Goal: Information Seeking & Learning: Learn about a topic

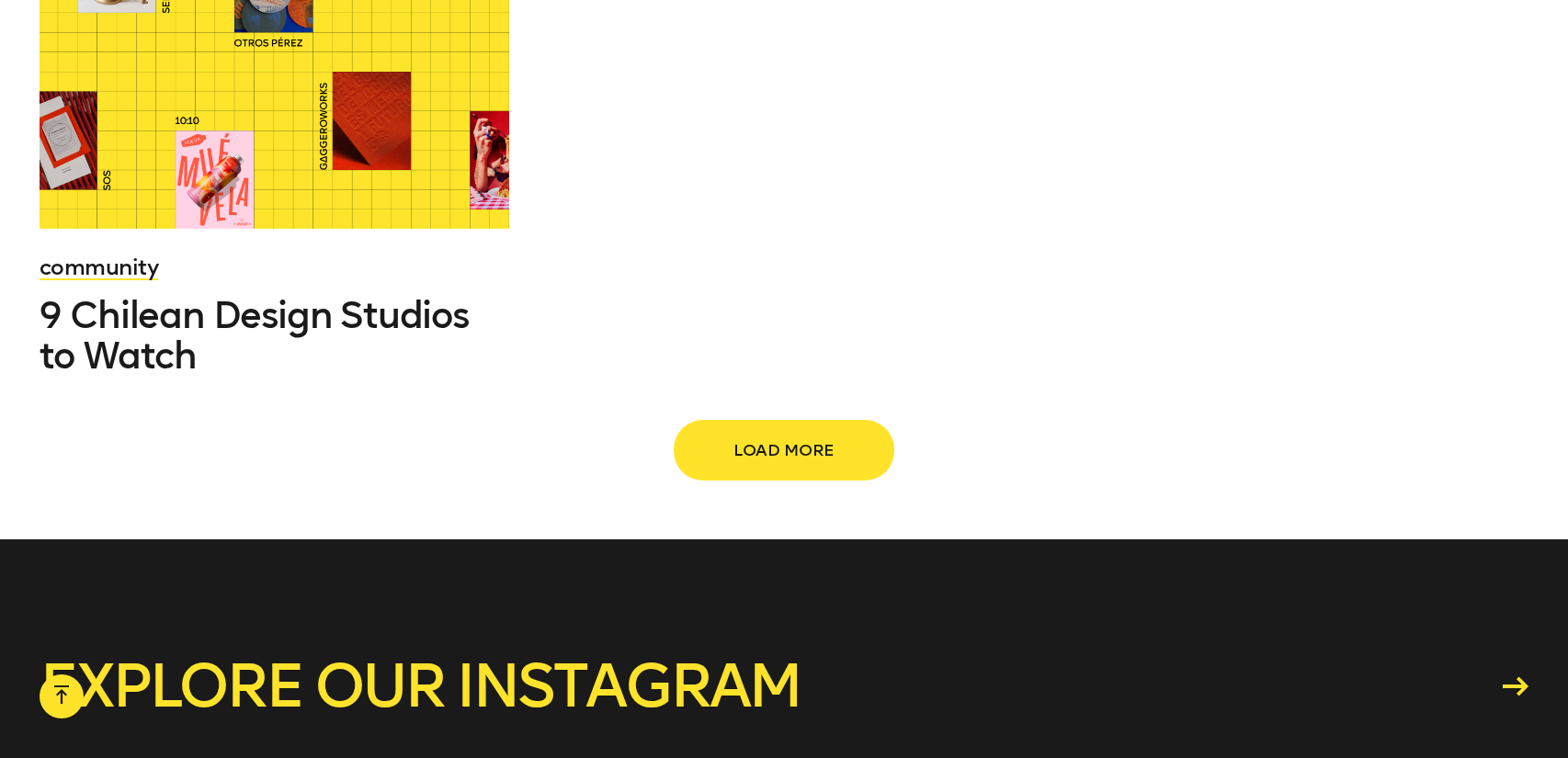
scroll to position [2812, 0]
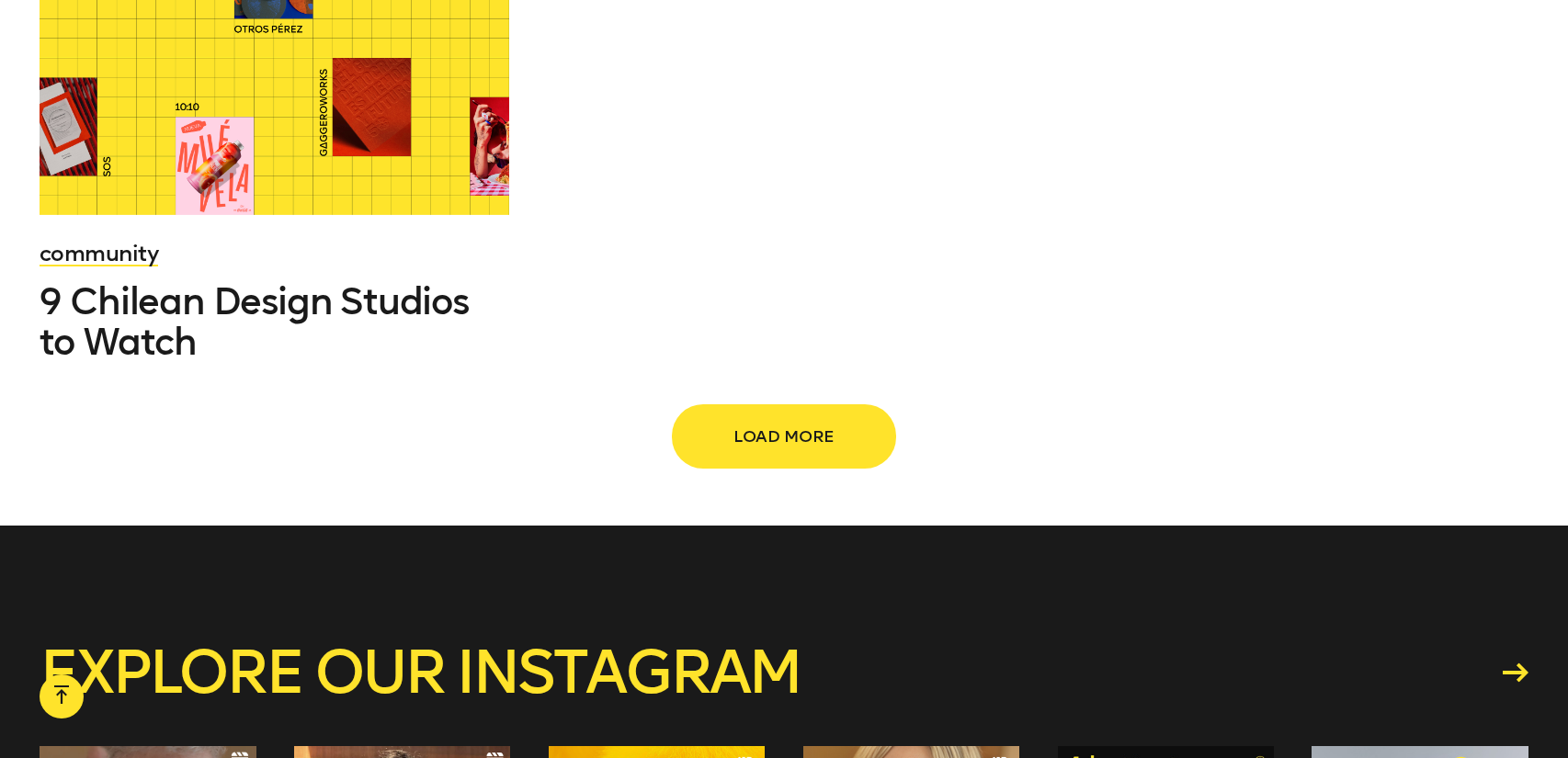
click at [827, 421] on span "Load more" at bounding box center [784, 436] width 162 height 34
click at [750, 440] on span "Load more" at bounding box center [784, 436] width 162 height 34
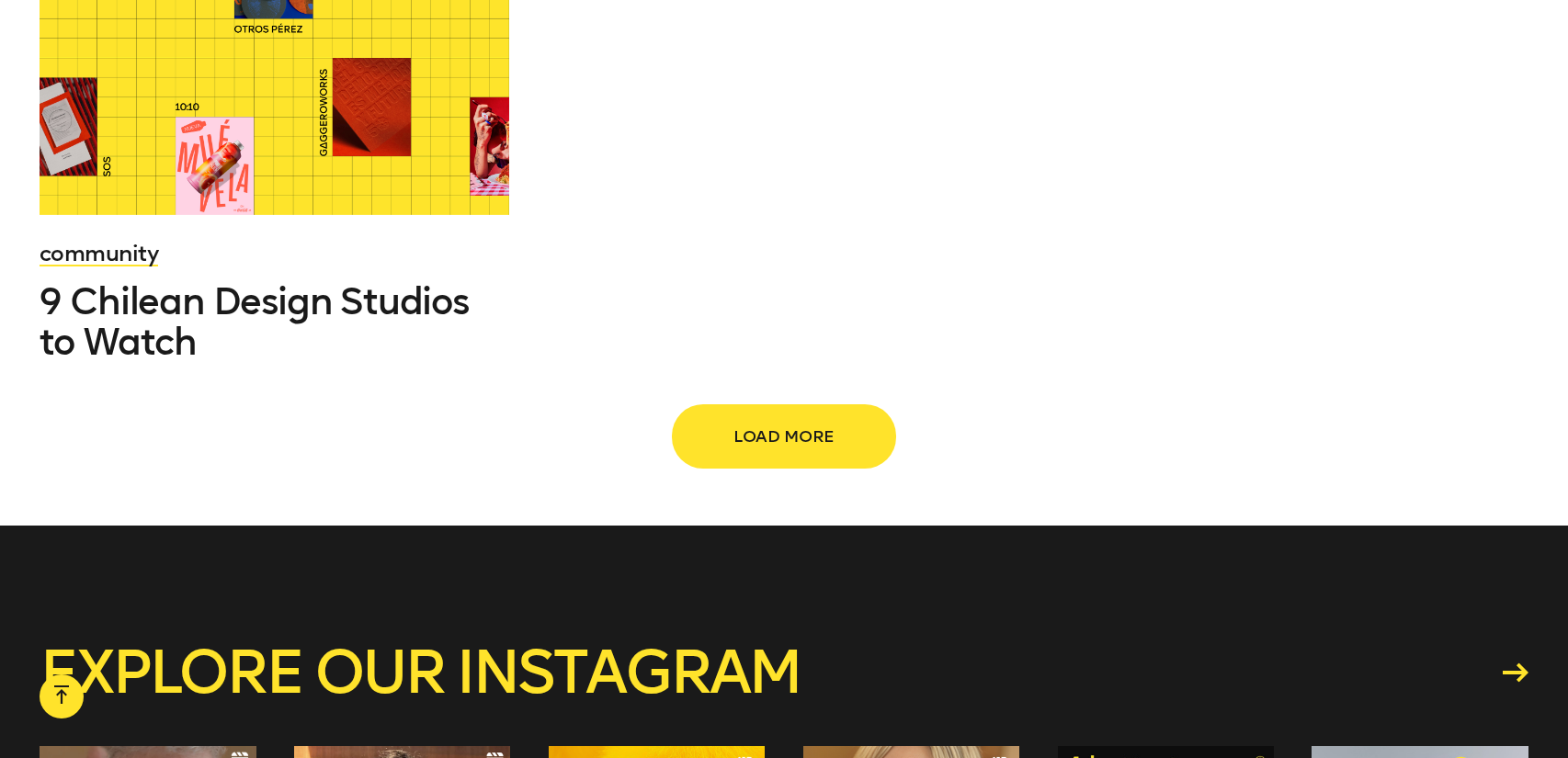
click at [701, 443] on button "Load more" at bounding box center [784, 436] width 221 height 61
click at [788, 424] on span "Load more" at bounding box center [784, 436] width 162 height 34
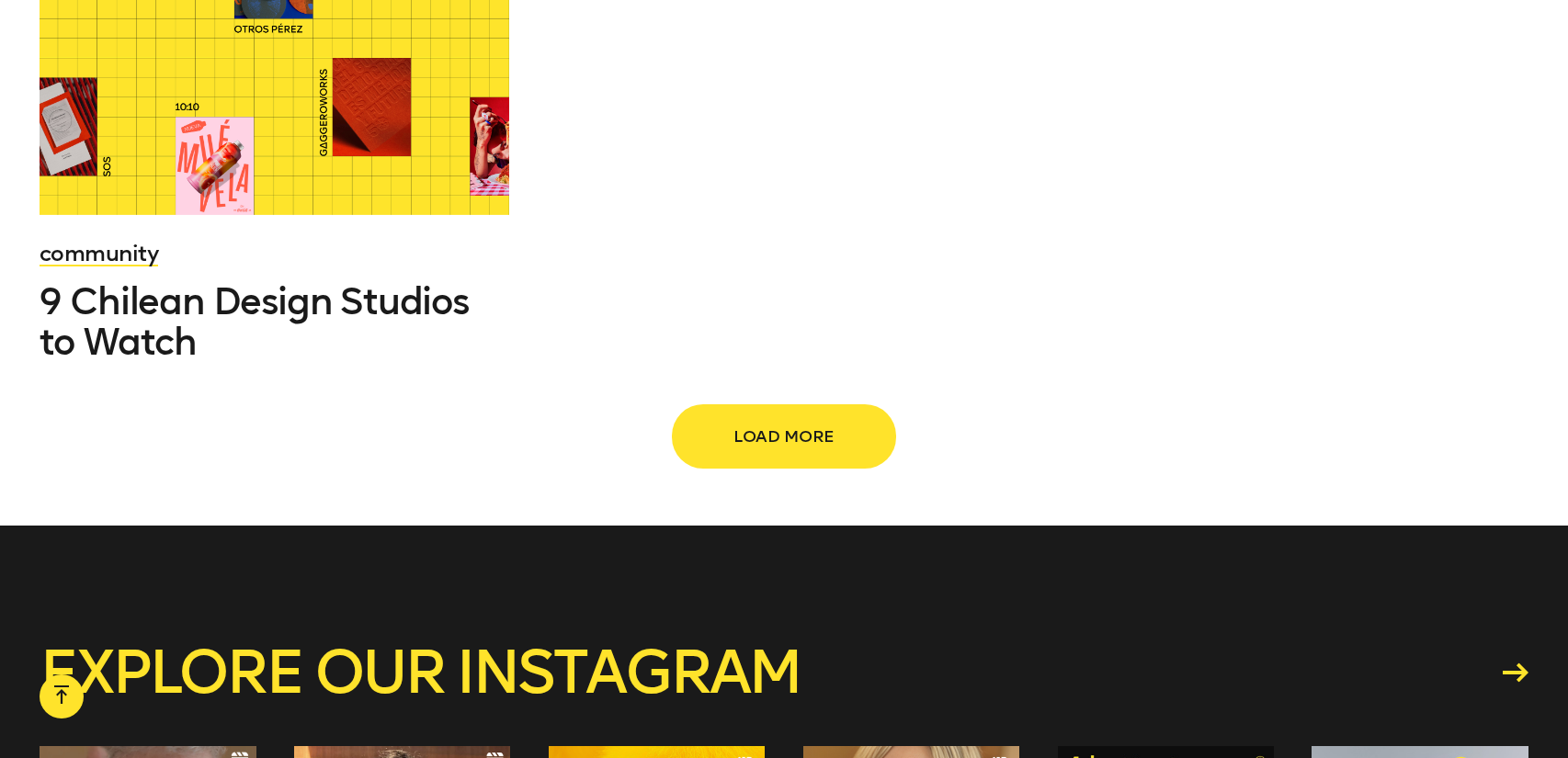
click at [788, 424] on span "Load more" at bounding box center [784, 436] width 162 height 34
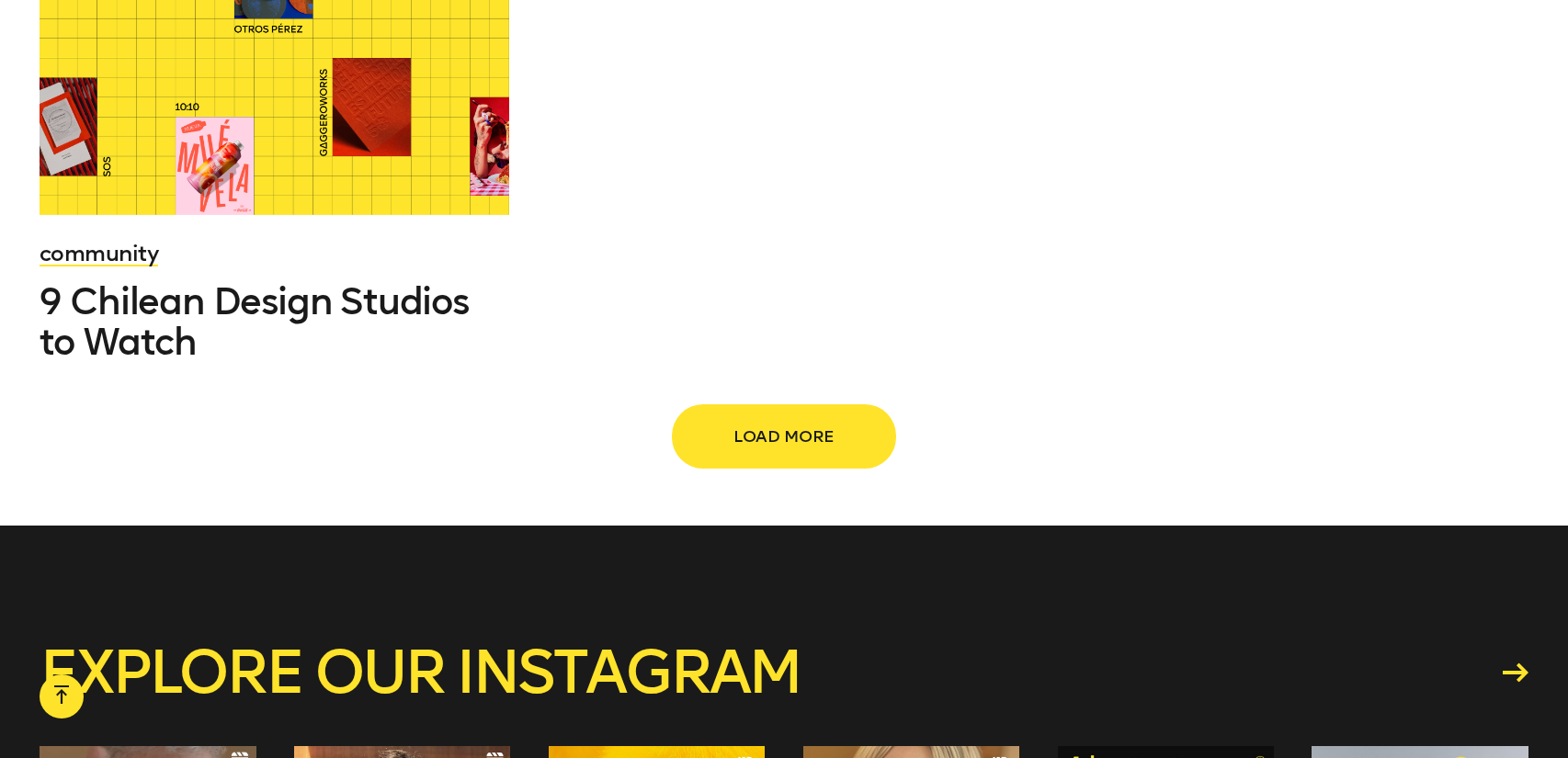
click at [788, 424] on span "Load more" at bounding box center [784, 436] width 162 height 34
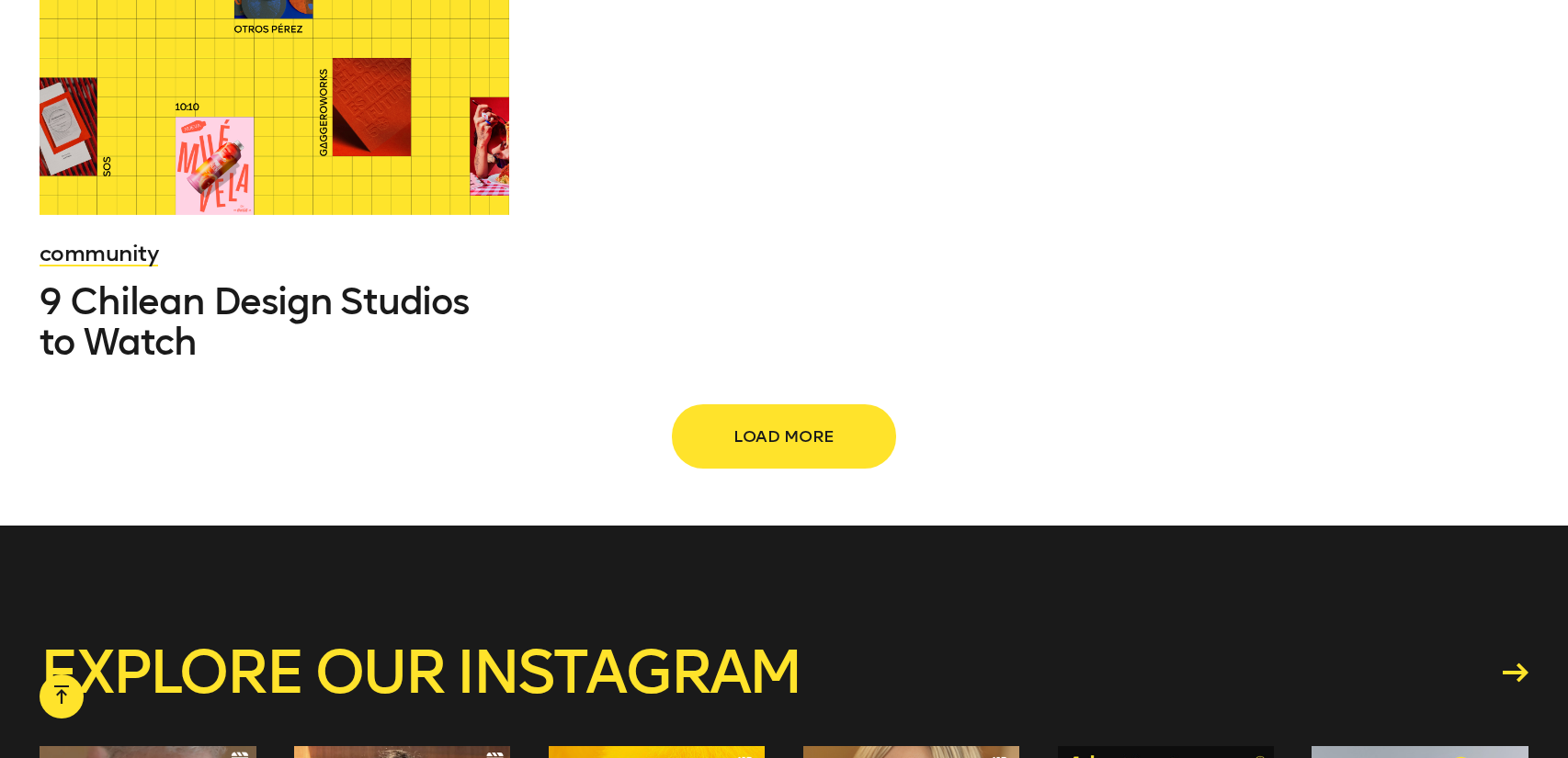
click at [788, 424] on span "Load more" at bounding box center [784, 436] width 162 height 34
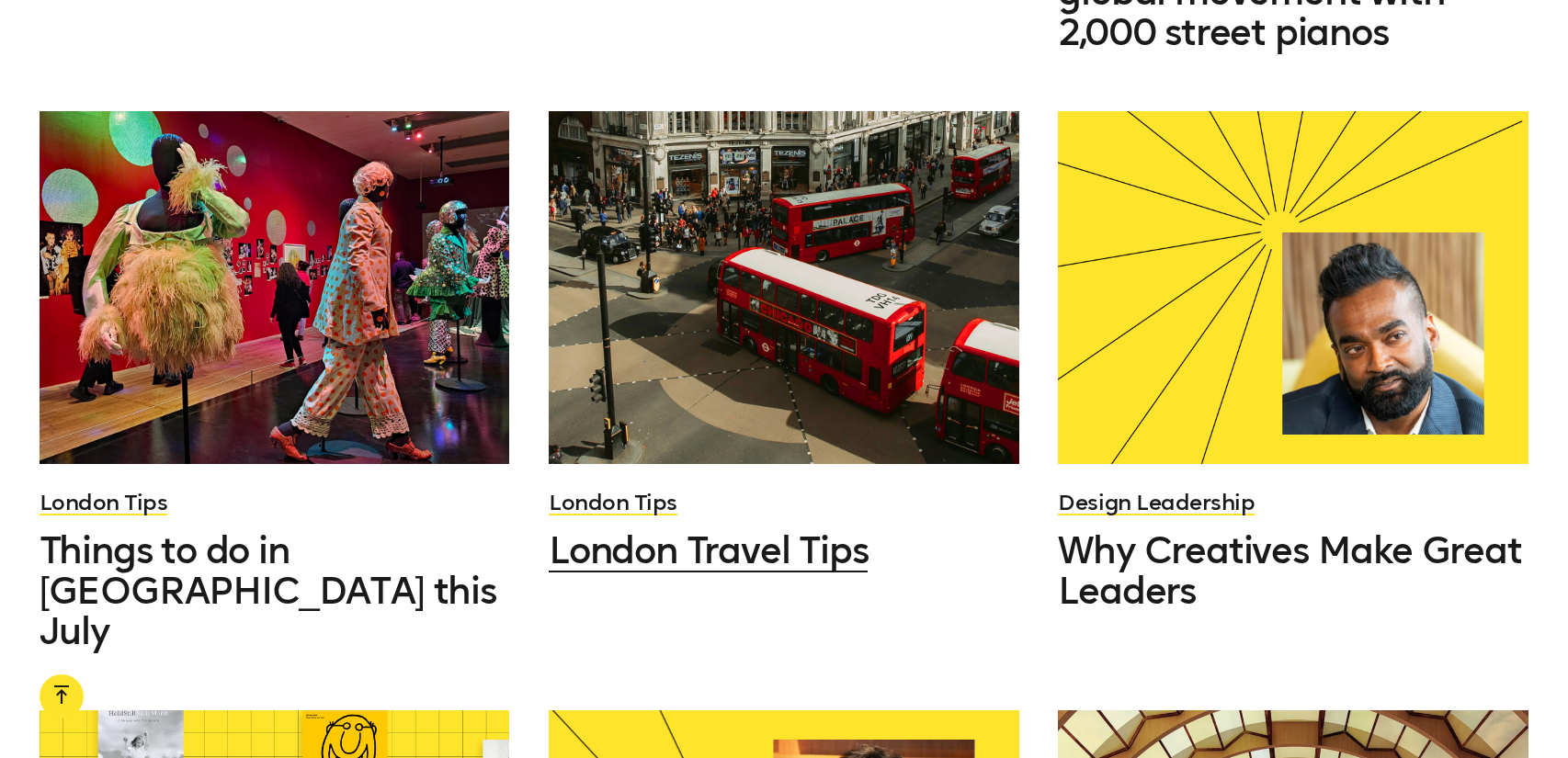
scroll to position [3204, 0]
